Goal: Entertainment & Leisure: Browse casually

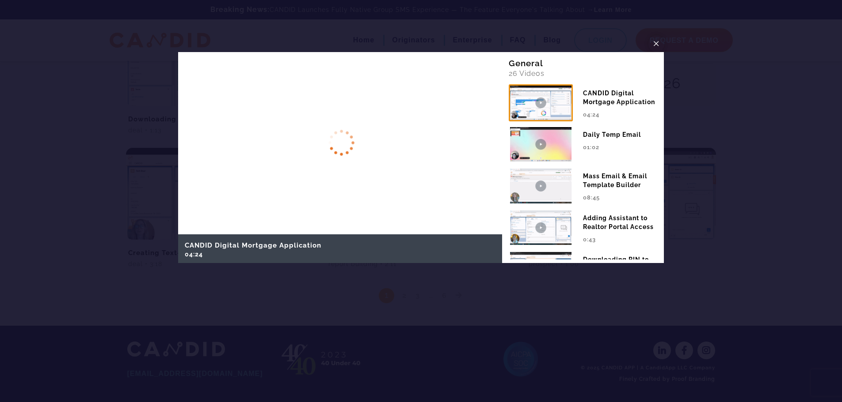
scroll to position [927, 0]
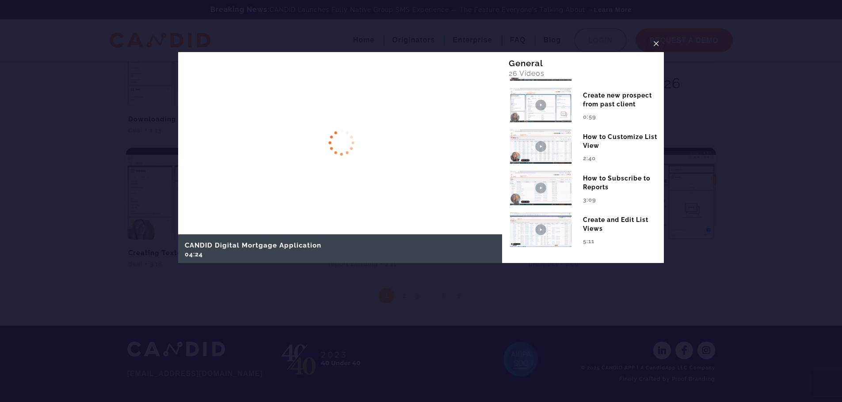
click at [655, 42] on span "×" at bounding box center [655, 44] width 7 height 14
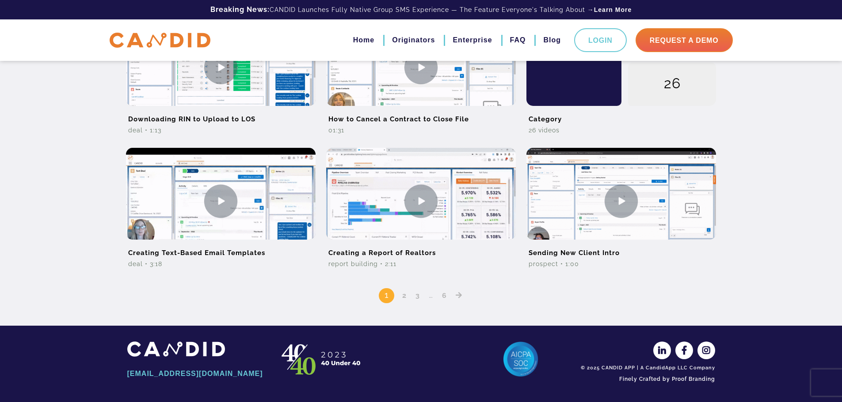
click at [402, 296] on link "2" at bounding box center [404, 296] width 11 height 8
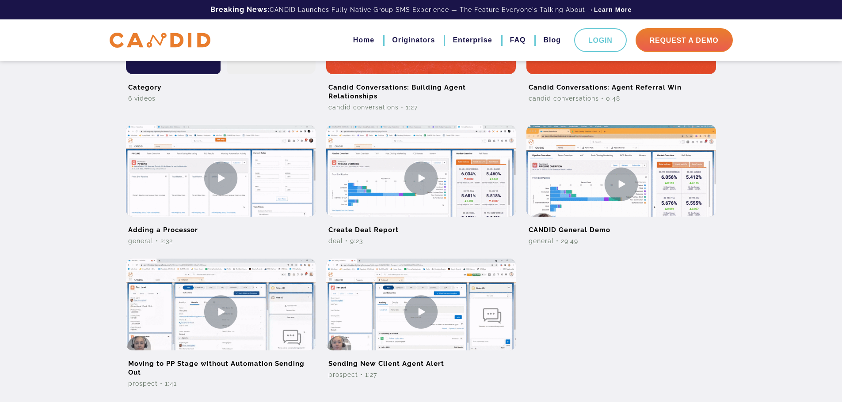
scroll to position [618, 0]
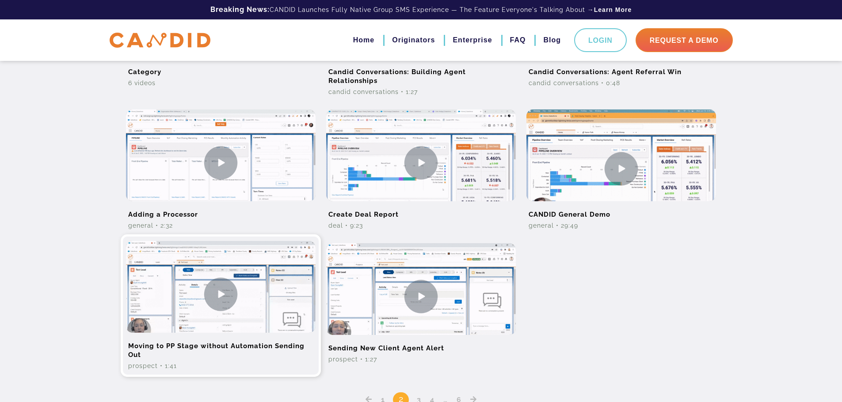
click at [216, 290] on img at bounding box center [221, 294] width 190 height 106
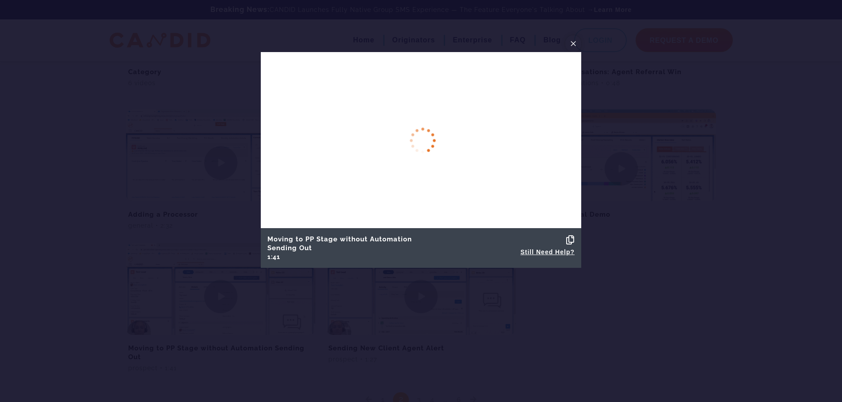
click at [574, 43] on span "×" at bounding box center [572, 44] width 7 height 14
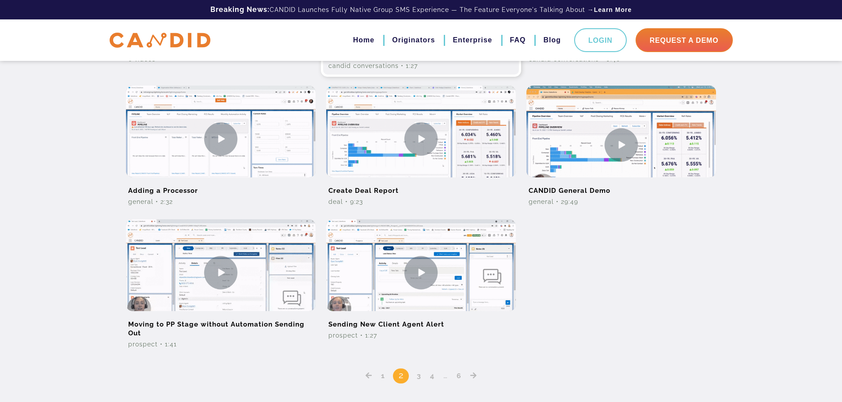
scroll to position [663, 0]
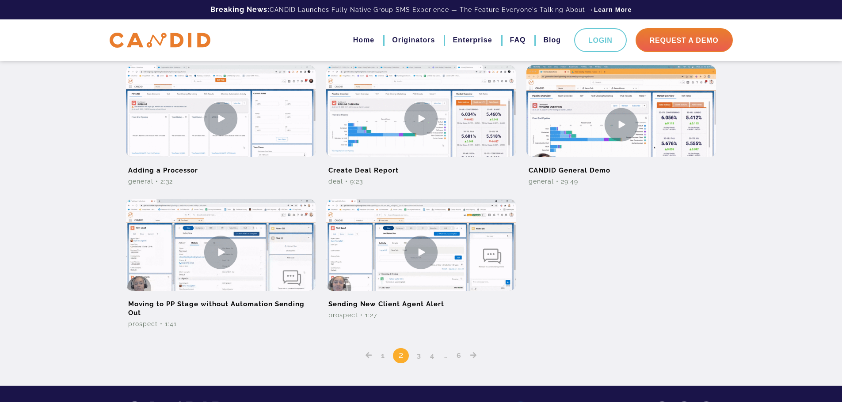
click at [420, 356] on link "3" at bounding box center [418, 356] width 11 height 8
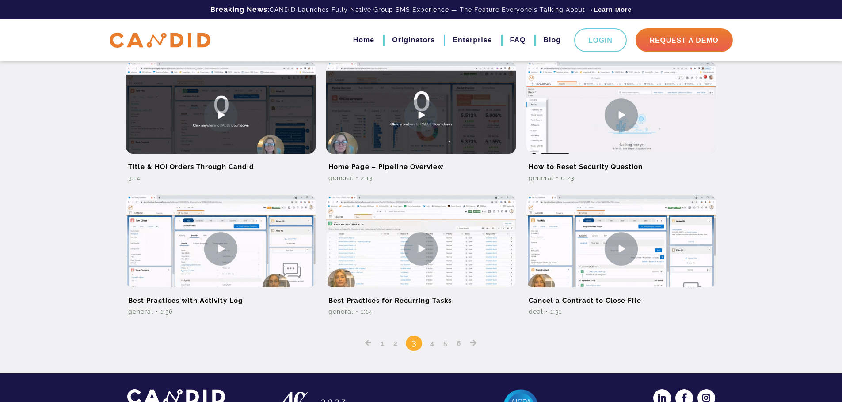
scroll to position [530, 0]
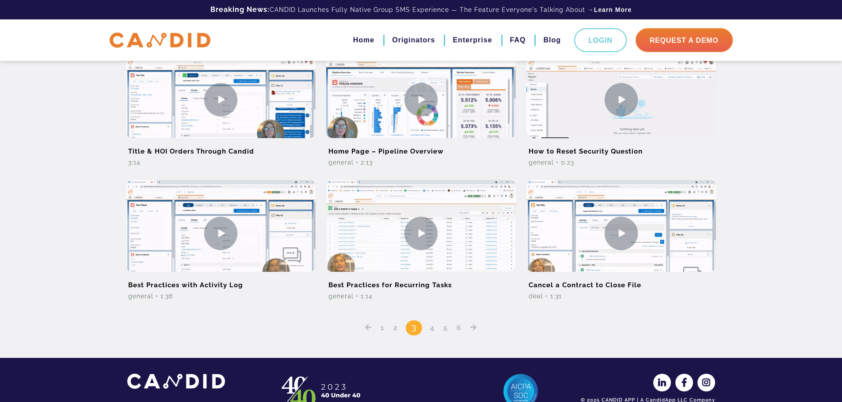
click at [433, 328] on link "4" at bounding box center [432, 328] width 11 height 8
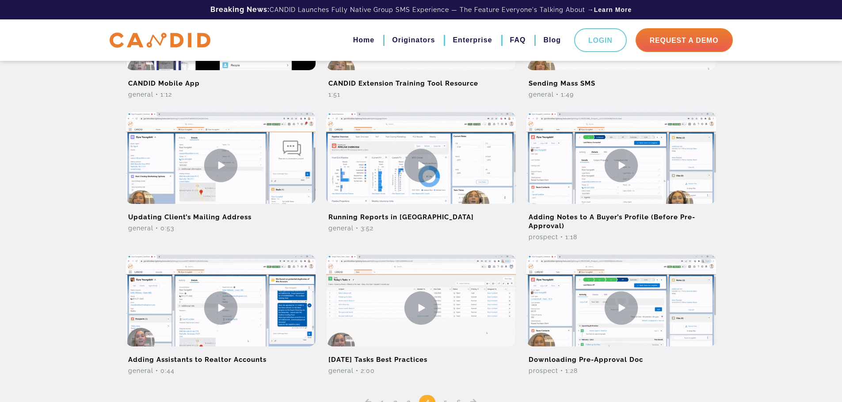
scroll to position [486, 0]
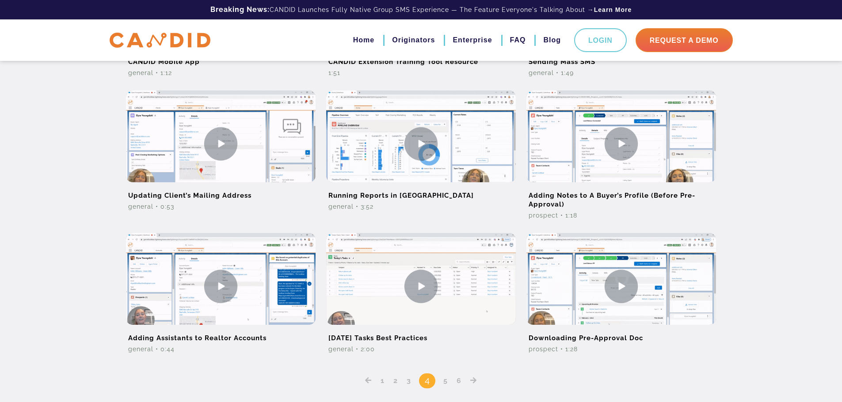
click at [447, 383] on link "5" at bounding box center [445, 381] width 11 height 8
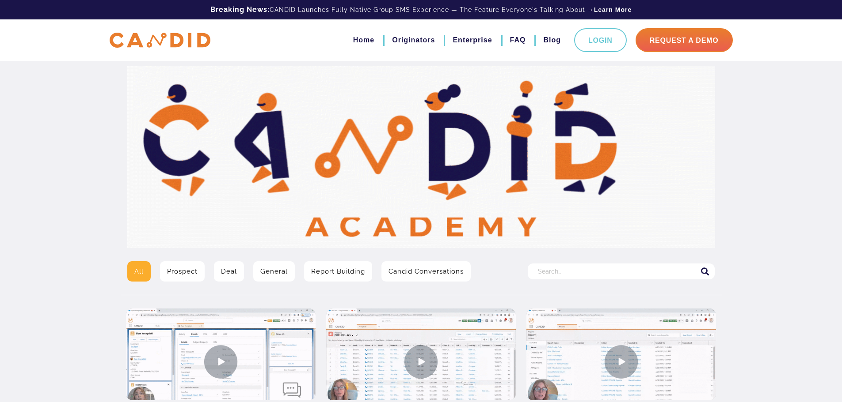
click at [626, 275] on input "Search for:" at bounding box center [620, 272] width 187 height 16
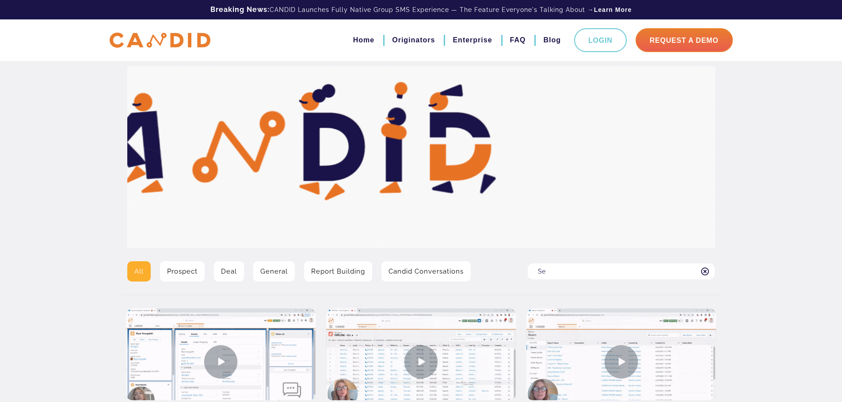
type input "S"
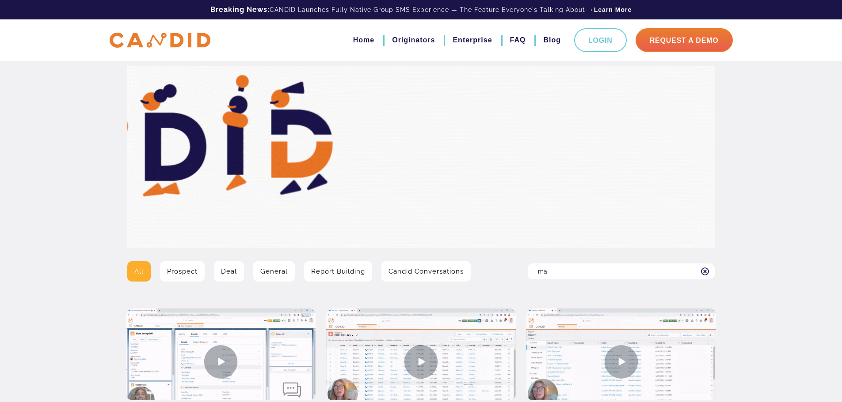
type input "m"
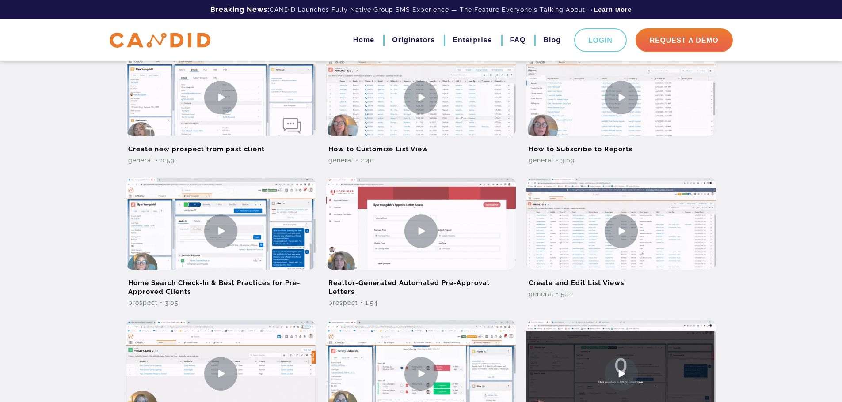
scroll to position [265, 0]
